Goal: Information Seeking & Learning: Find specific fact

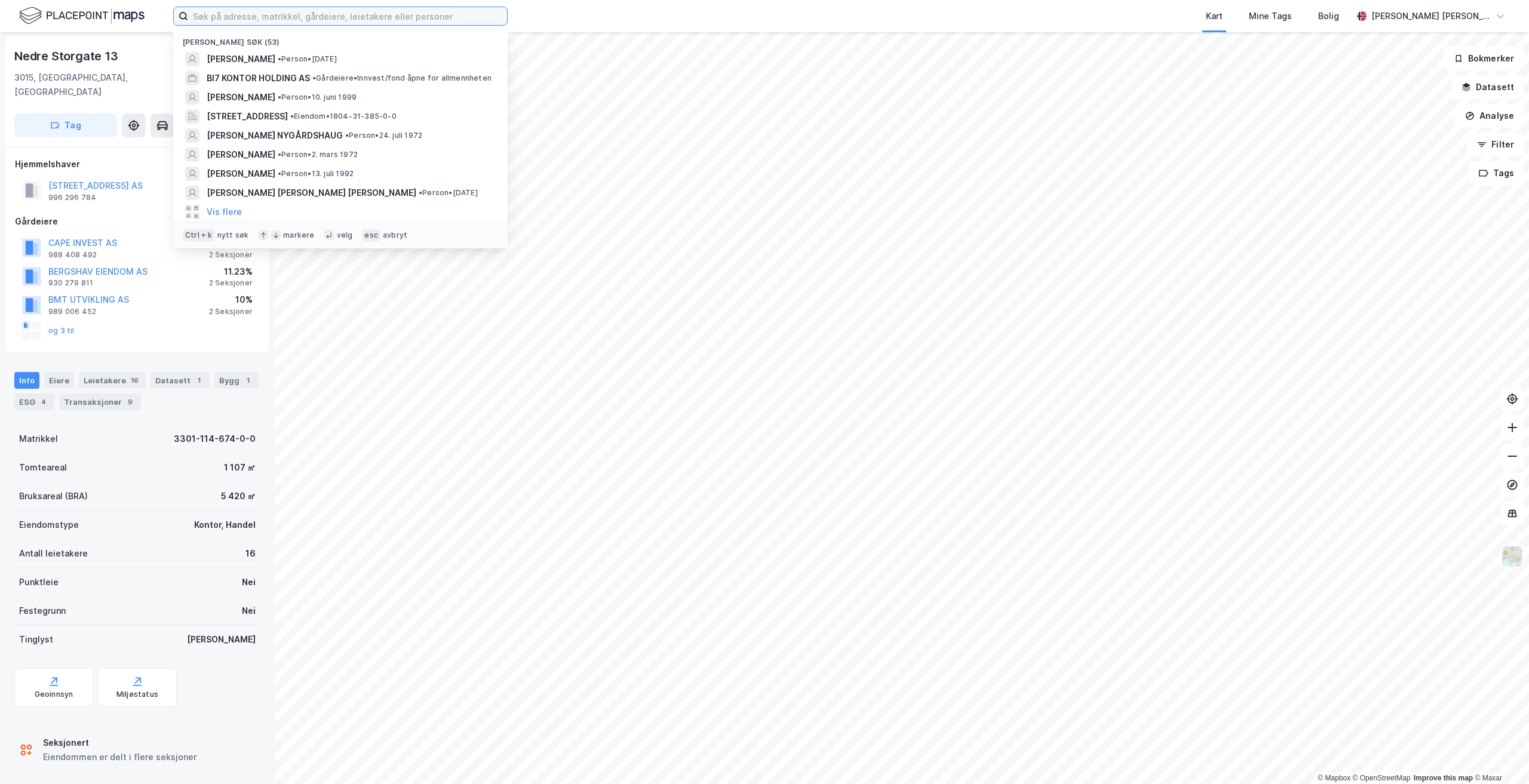
click at [280, 13] on input at bounding box center [348, 15] width 319 height 18
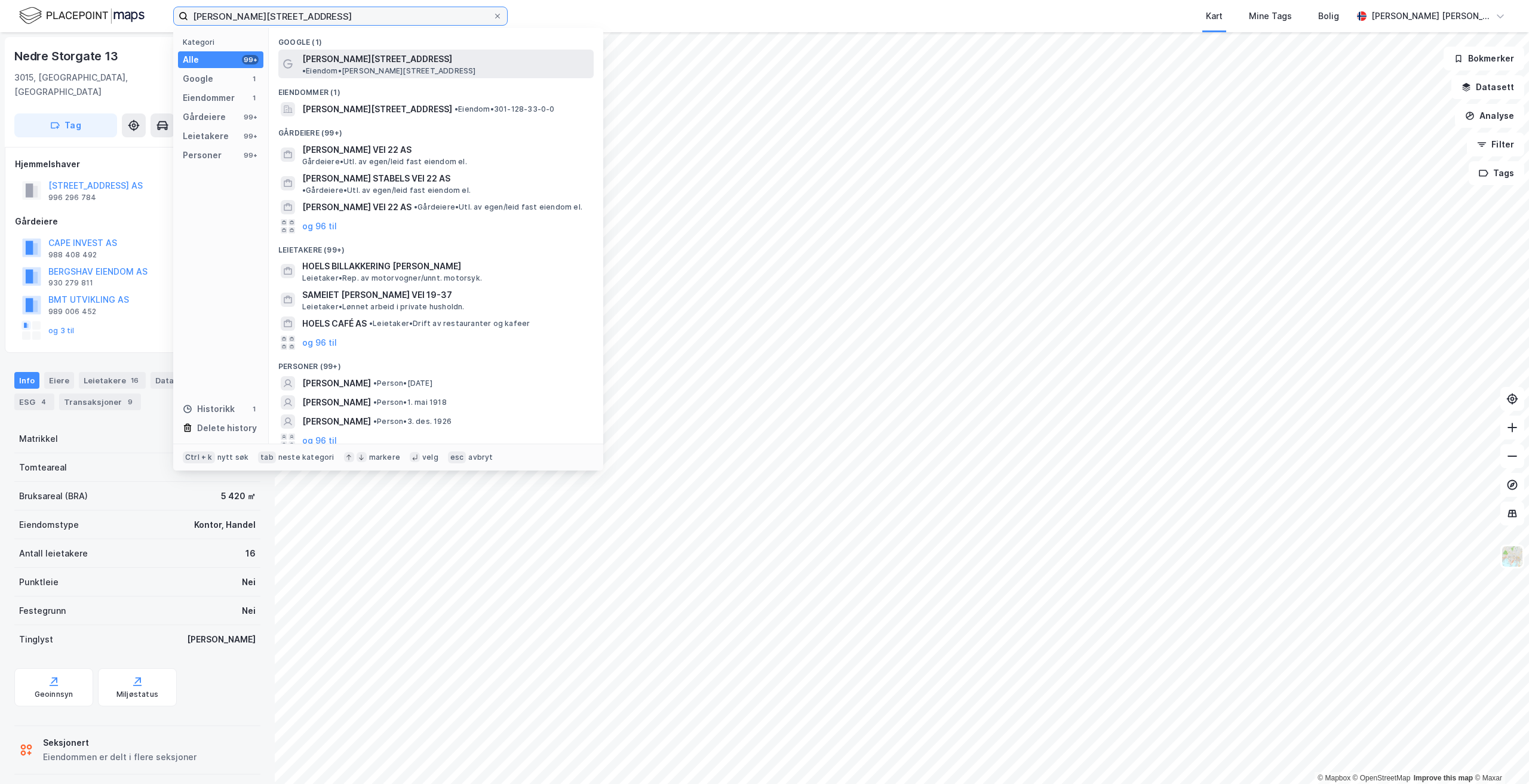
type input "[PERSON_NAME][STREET_ADDRESS]"
click at [352, 61] on span "[PERSON_NAME][STREET_ADDRESS]" at bounding box center [377, 59] width 150 height 15
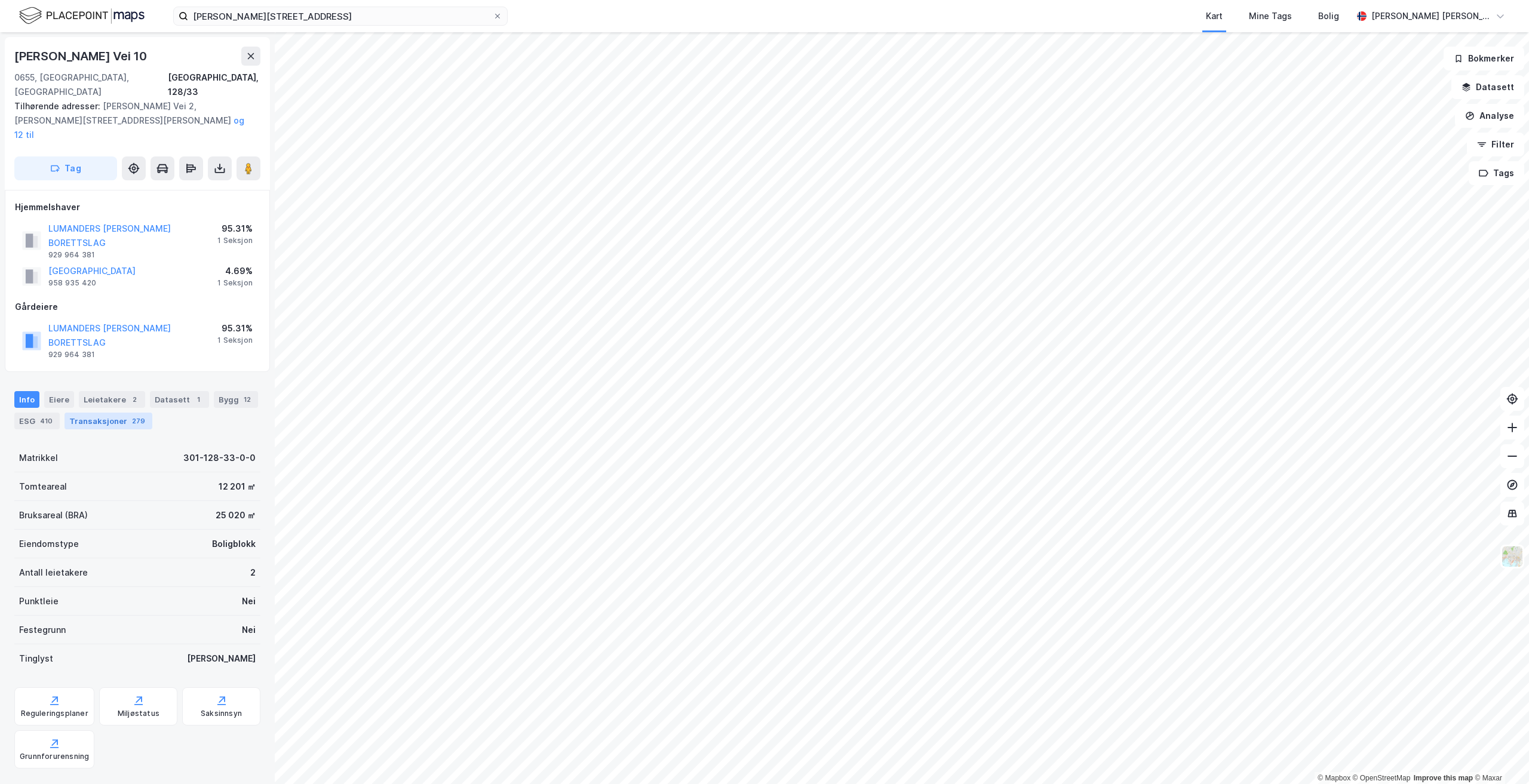
click at [119, 413] on div "Transaksjoner 279" at bounding box center [108, 420] width 88 height 16
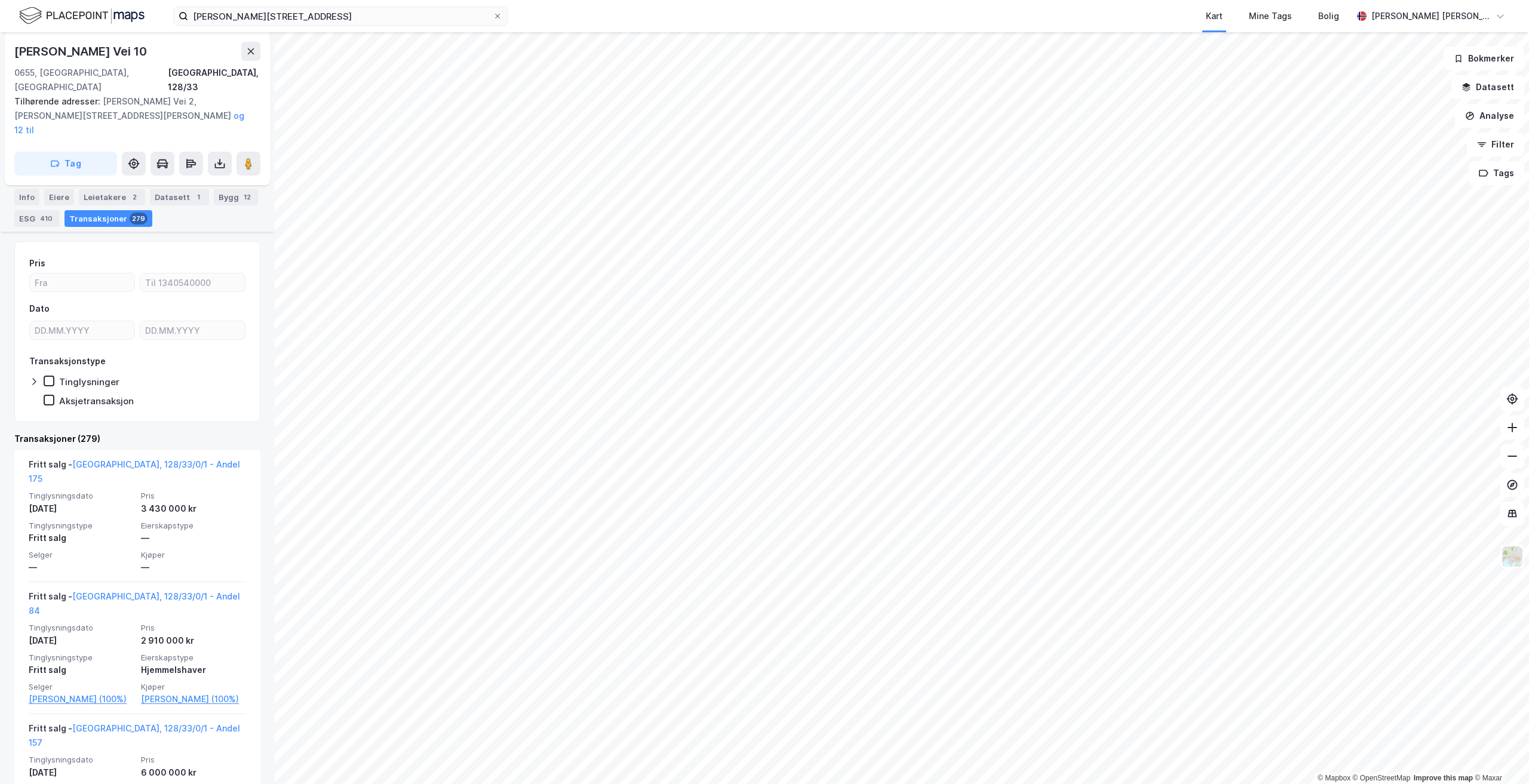
scroll to position [238, 0]
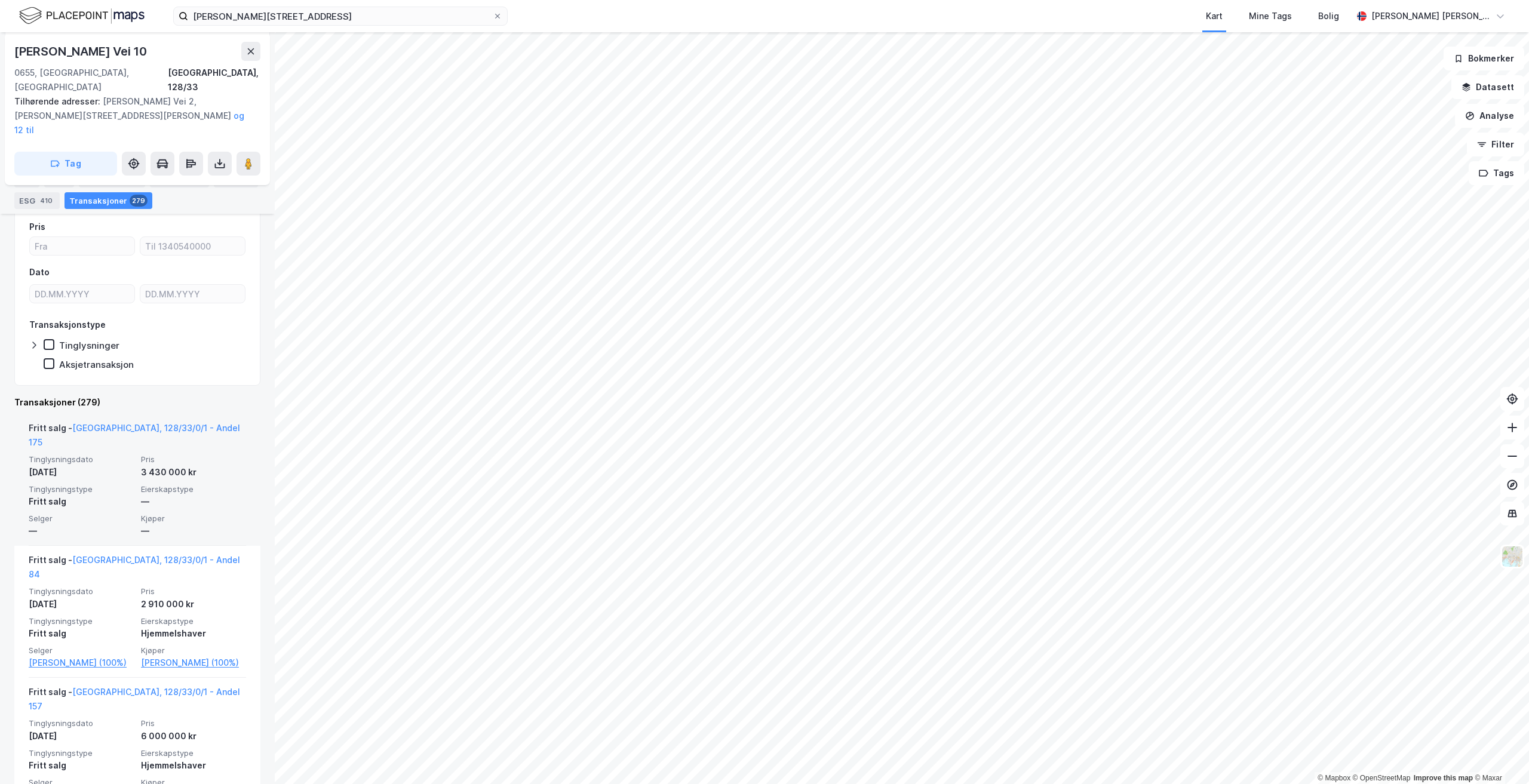
click at [150, 465] on div "3 430 000 kr" at bounding box center [193, 472] width 105 height 15
click at [174, 455] on div "Tinglysningsdato [DATE] Pris 3 430 000 kr Tinglysningstype Fritt salg Eierskaps…" at bounding box center [136, 496] width 217 height 83
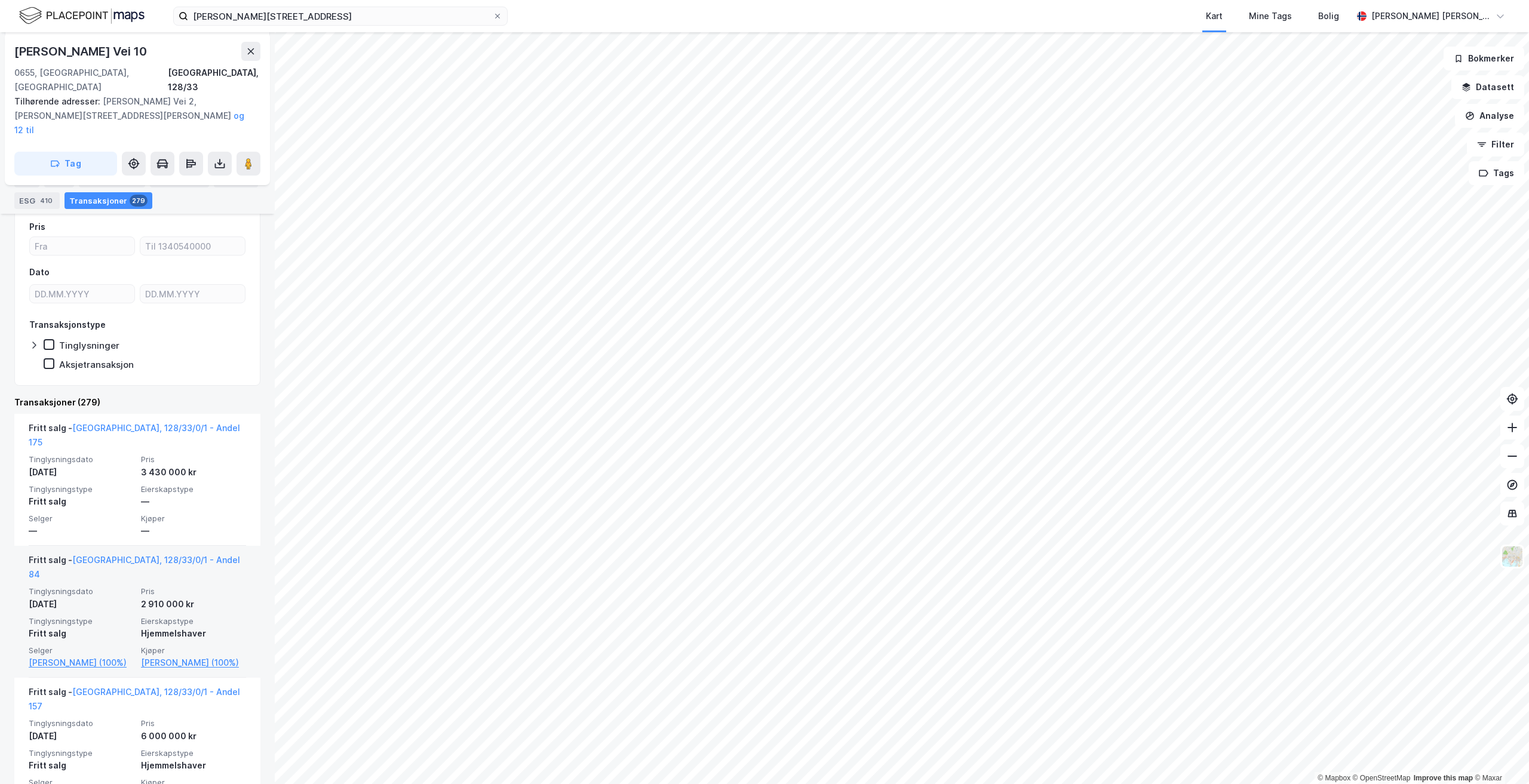
click at [185, 626] on div "Hjemmelshaver" at bounding box center [193, 633] width 105 height 15
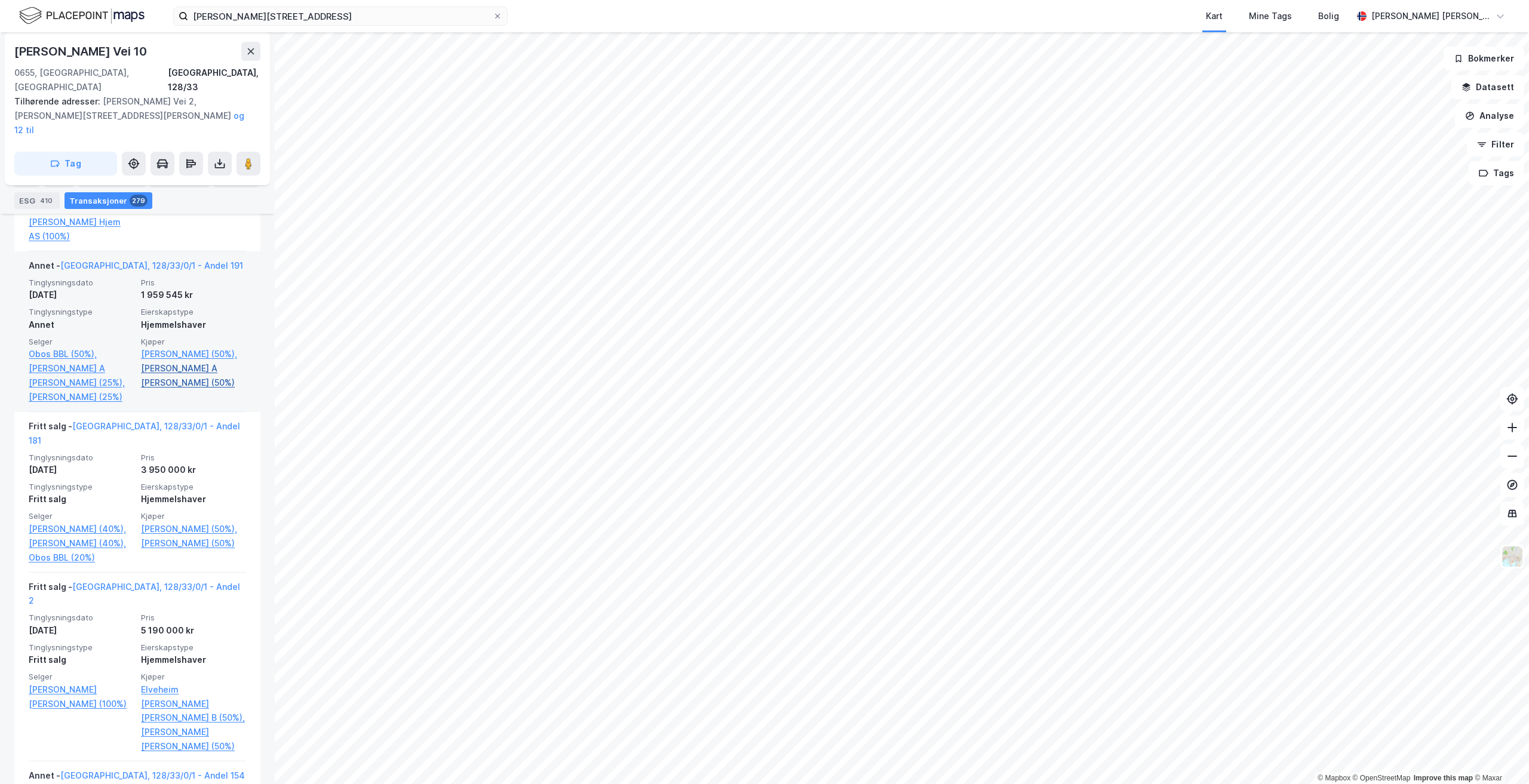
scroll to position [1553, 0]
